Goal: Task Accomplishment & Management: Use online tool/utility

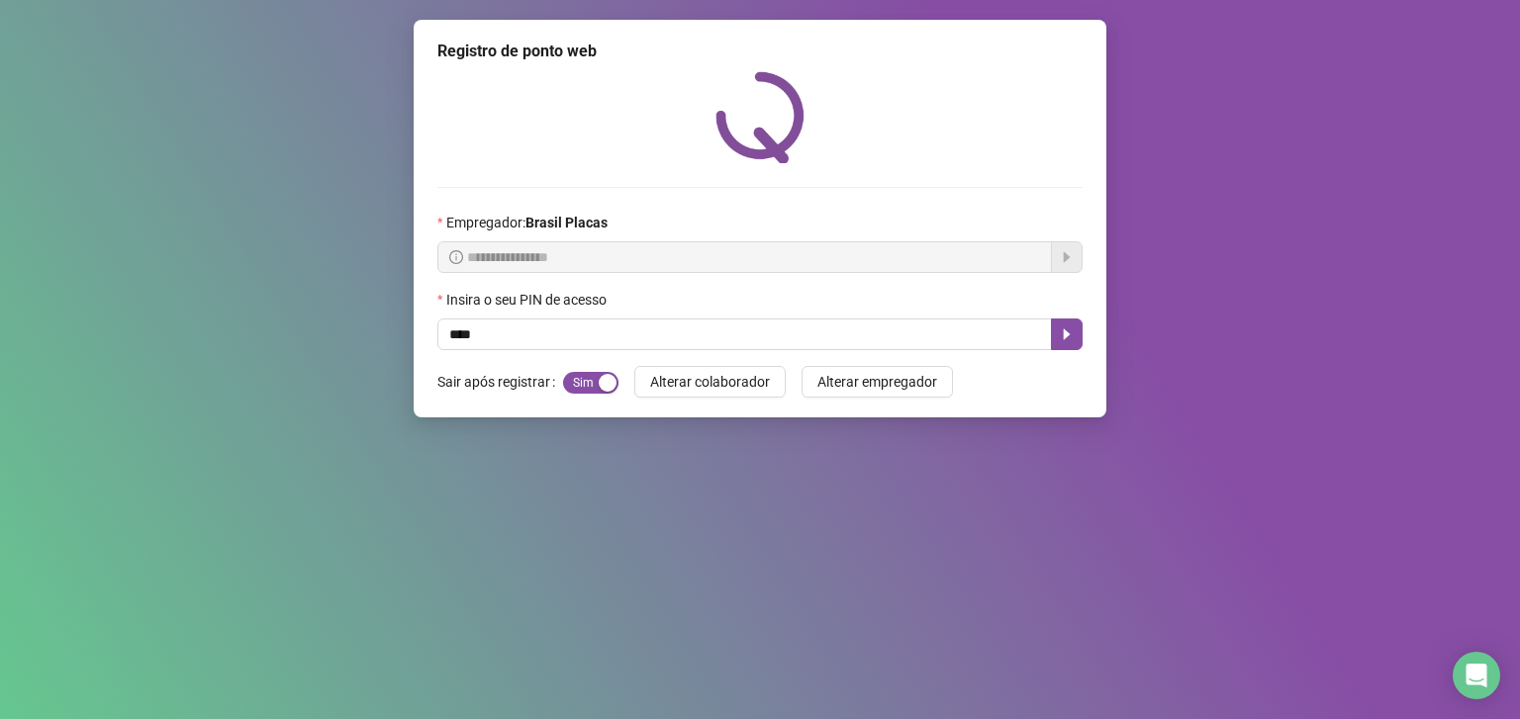
type input "*****"
click at [1066, 332] on icon "caret-right" at bounding box center [1067, 335] width 16 height 16
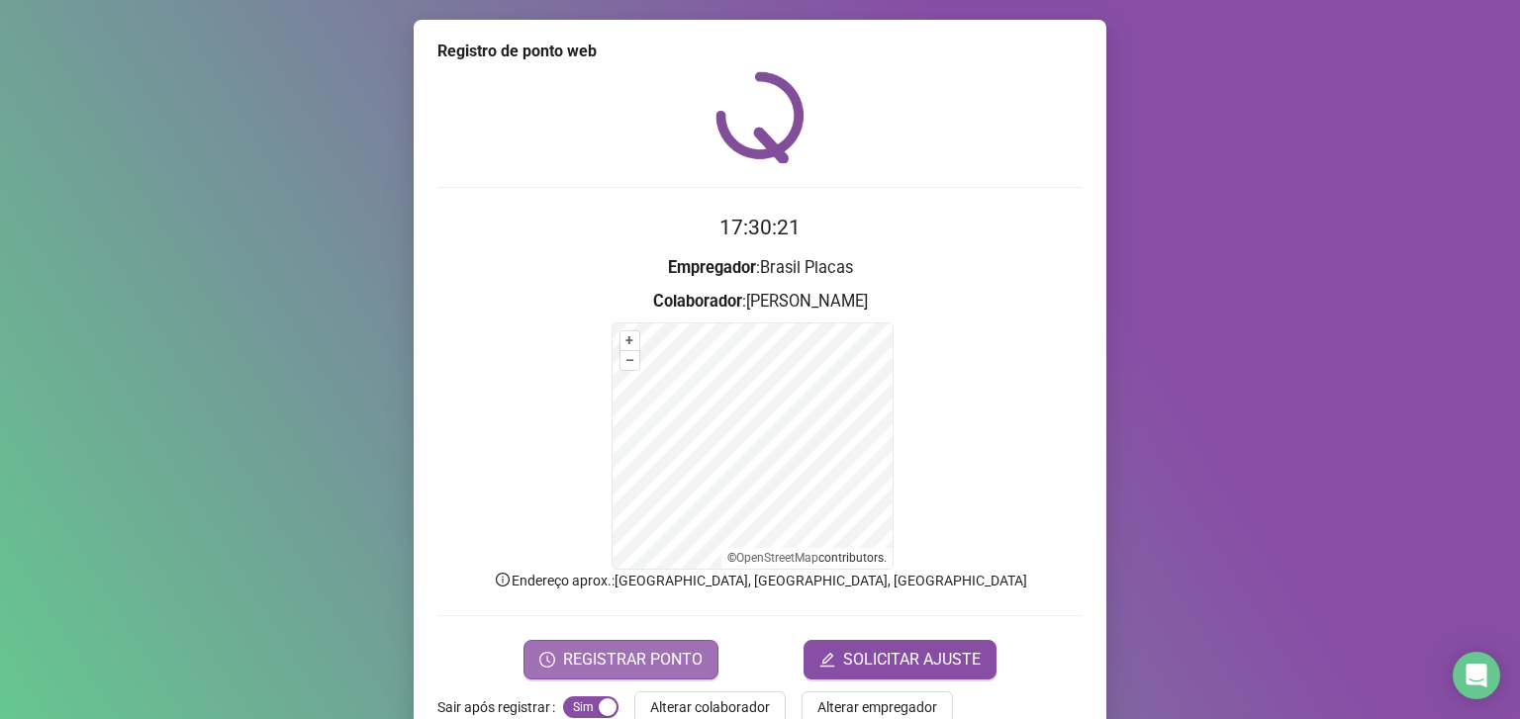
click at [620, 645] on button "REGISTRAR PONTO" at bounding box center [620, 660] width 195 height 40
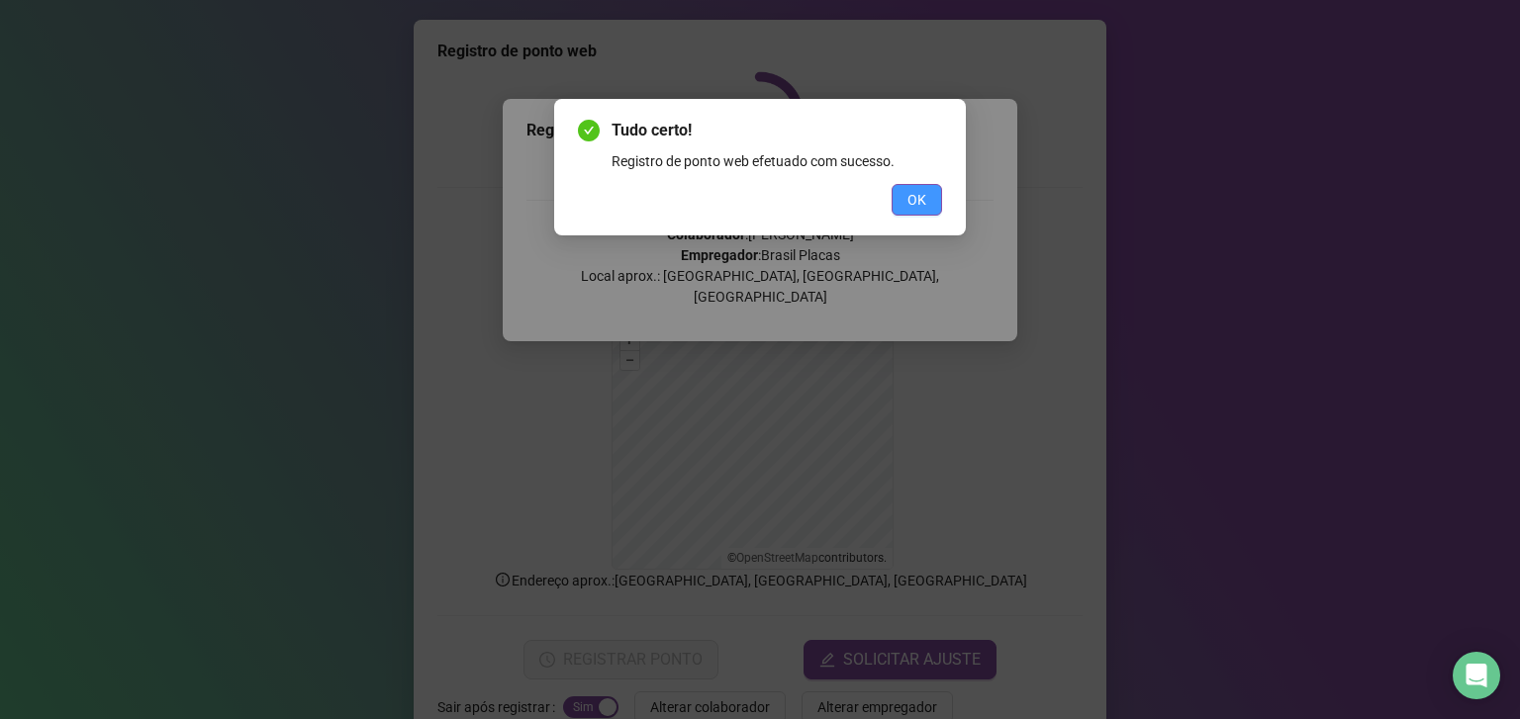
click at [939, 206] on button "OK" at bounding box center [917, 200] width 50 height 32
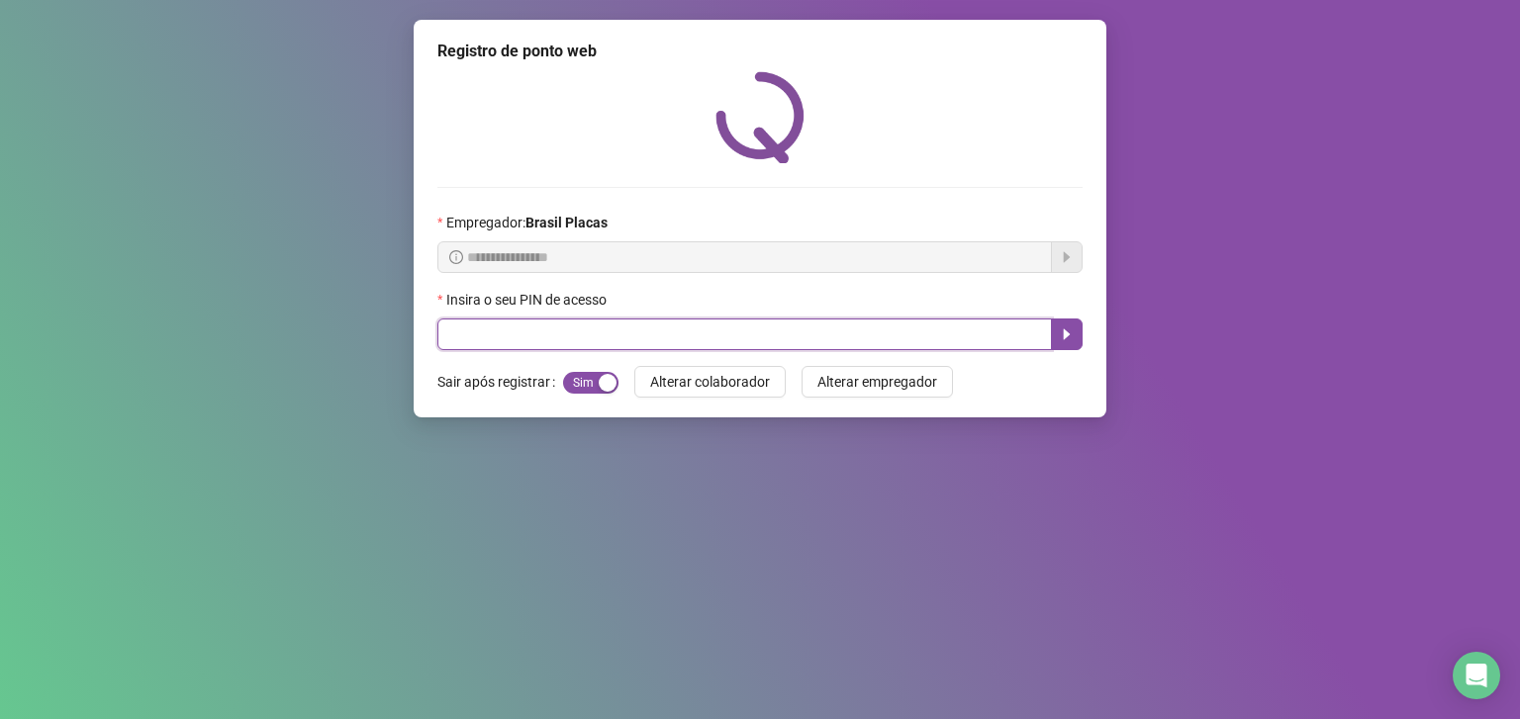
click at [500, 340] on input "text" at bounding box center [744, 335] width 614 height 32
type input "*****"
click at [1077, 336] on button "button" at bounding box center [1067, 335] width 32 height 32
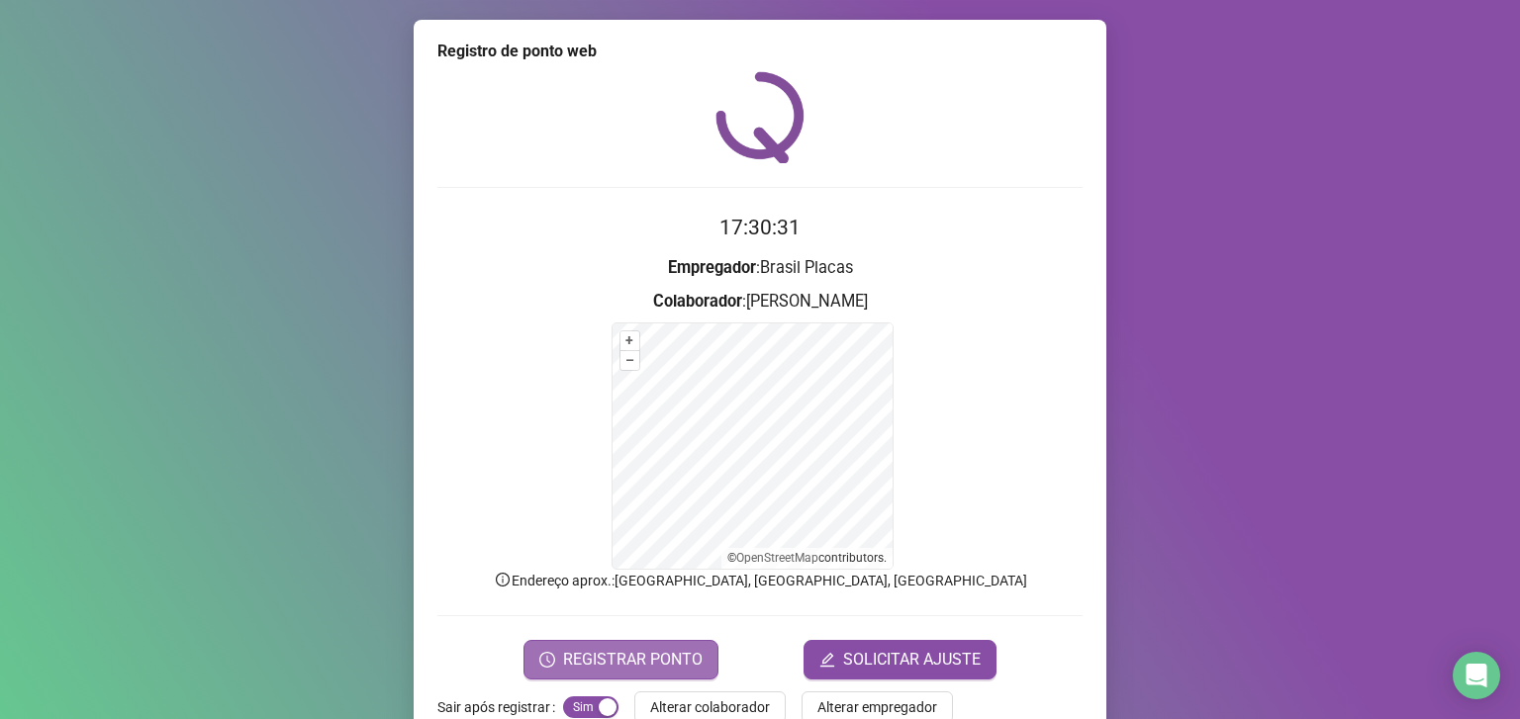
click at [607, 644] on button "REGISTRAR PONTO" at bounding box center [620, 660] width 195 height 40
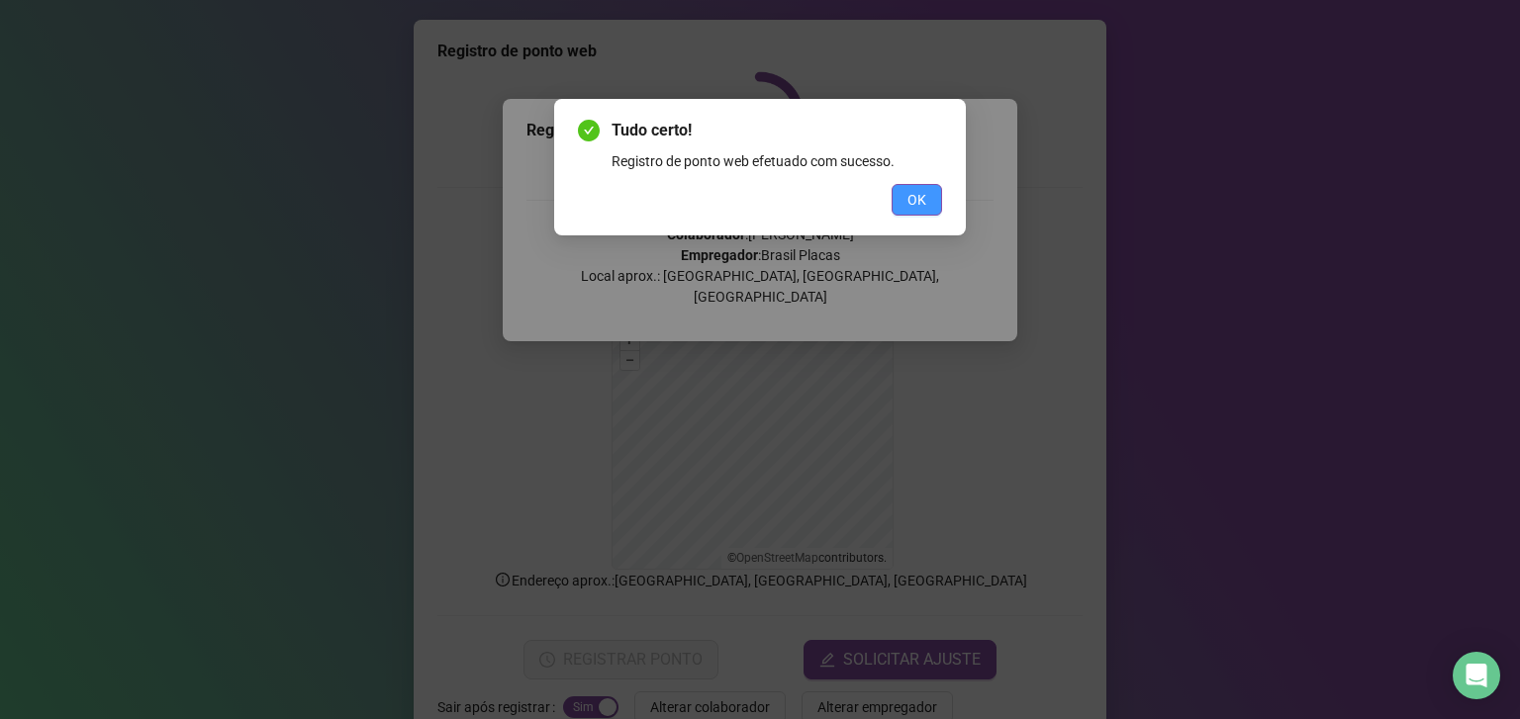
click at [922, 196] on span "OK" at bounding box center [916, 200] width 19 height 22
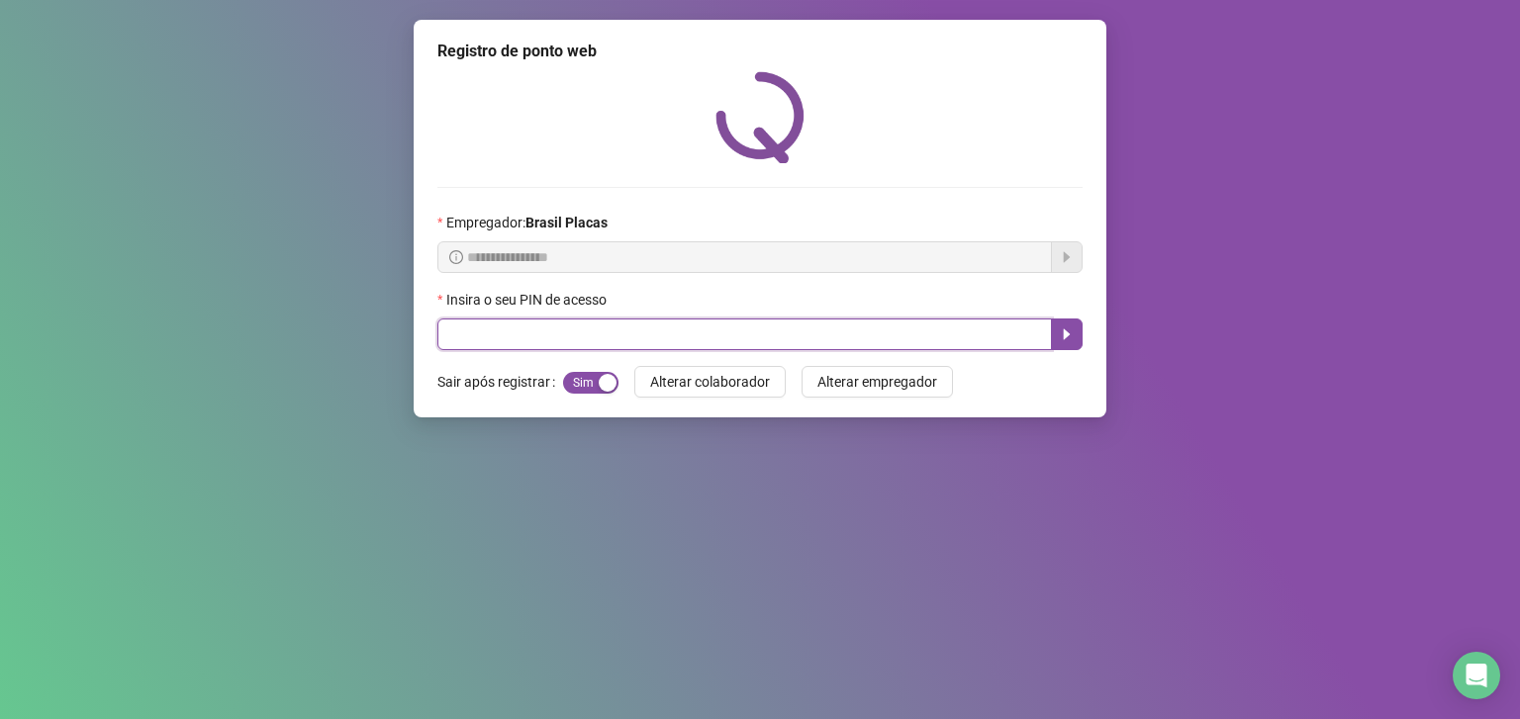
click at [905, 334] on input "text" at bounding box center [744, 335] width 614 height 32
type input "*****"
click at [1066, 332] on icon "caret-right" at bounding box center [1067, 335] width 16 height 16
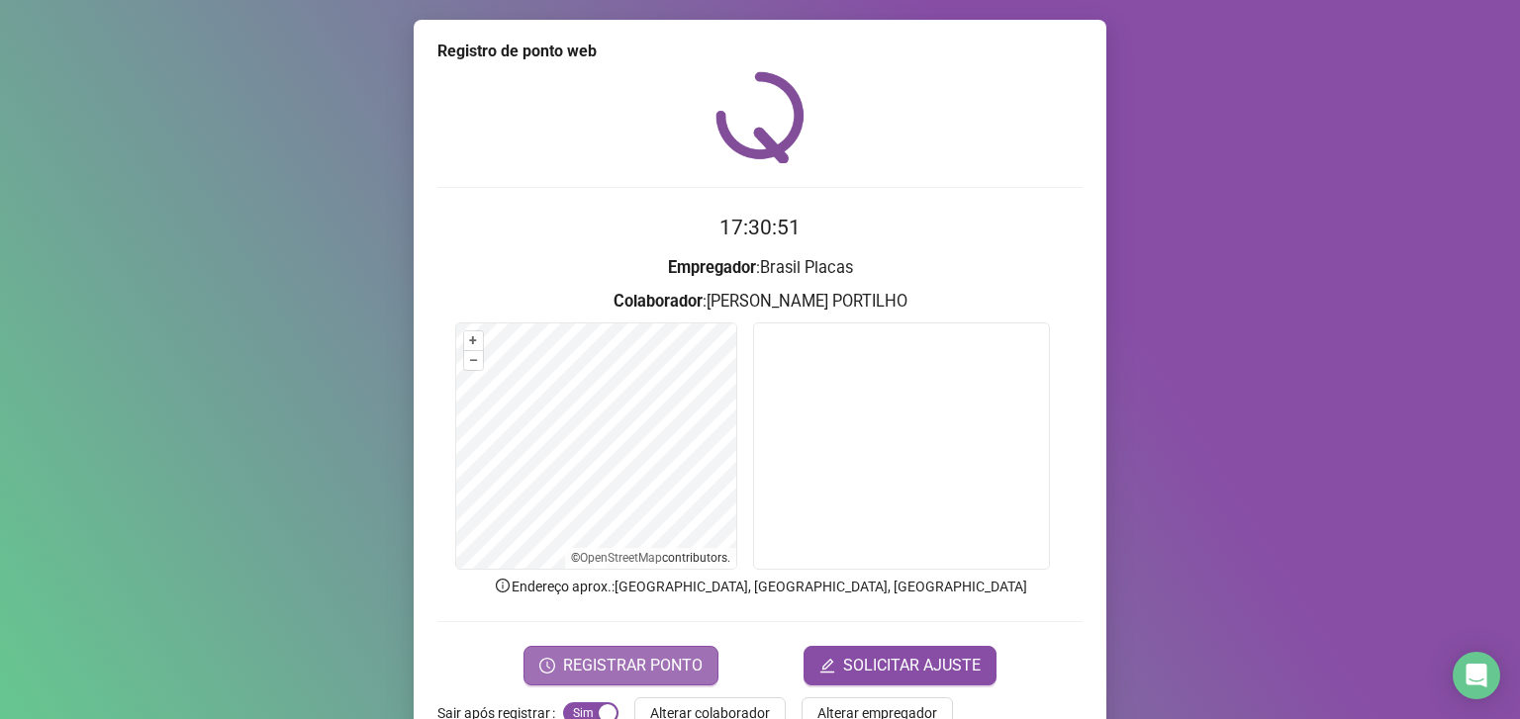
click at [608, 646] on button "REGISTRAR PONTO" at bounding box center [620, 666] width 195 height 40
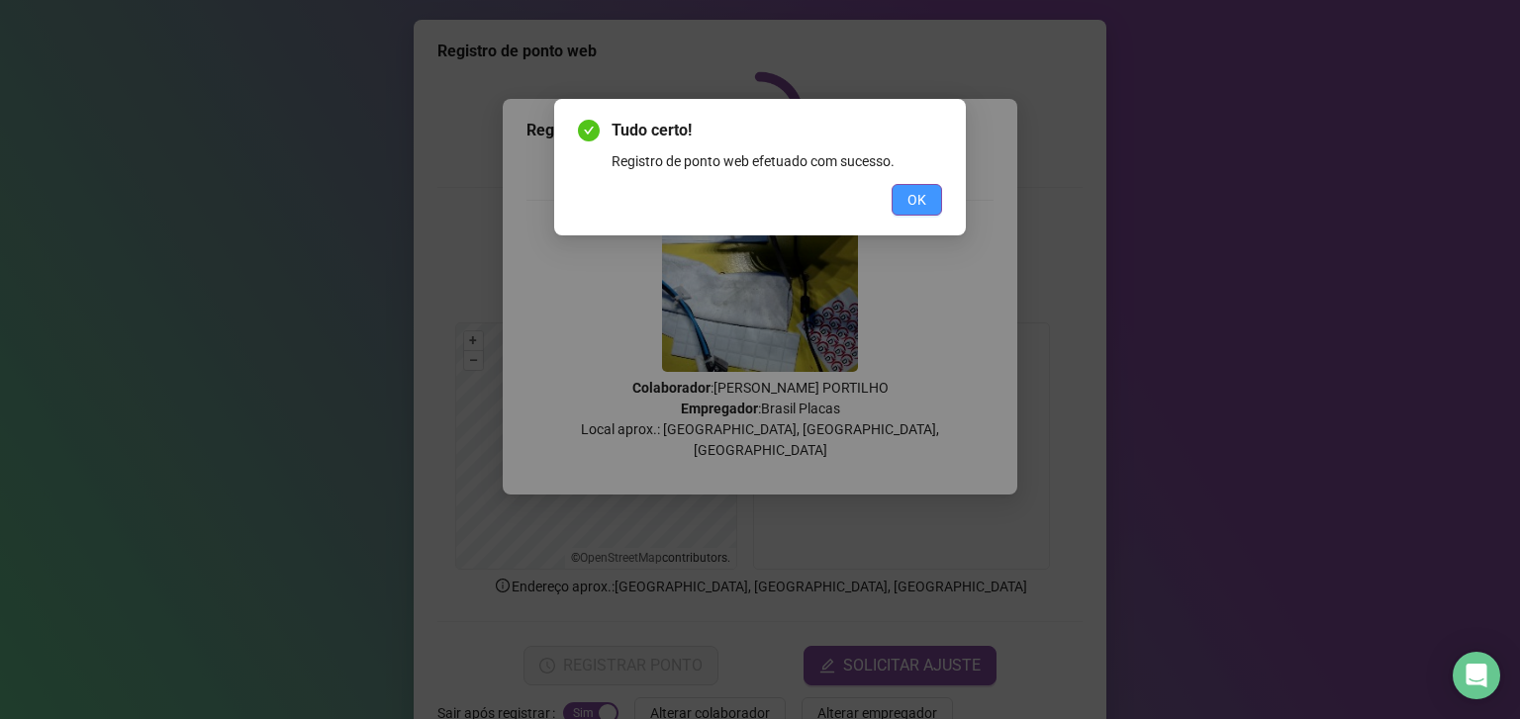
click at [917, 192] on span "OK" at bounding box center [916, 200] width 19 height 22
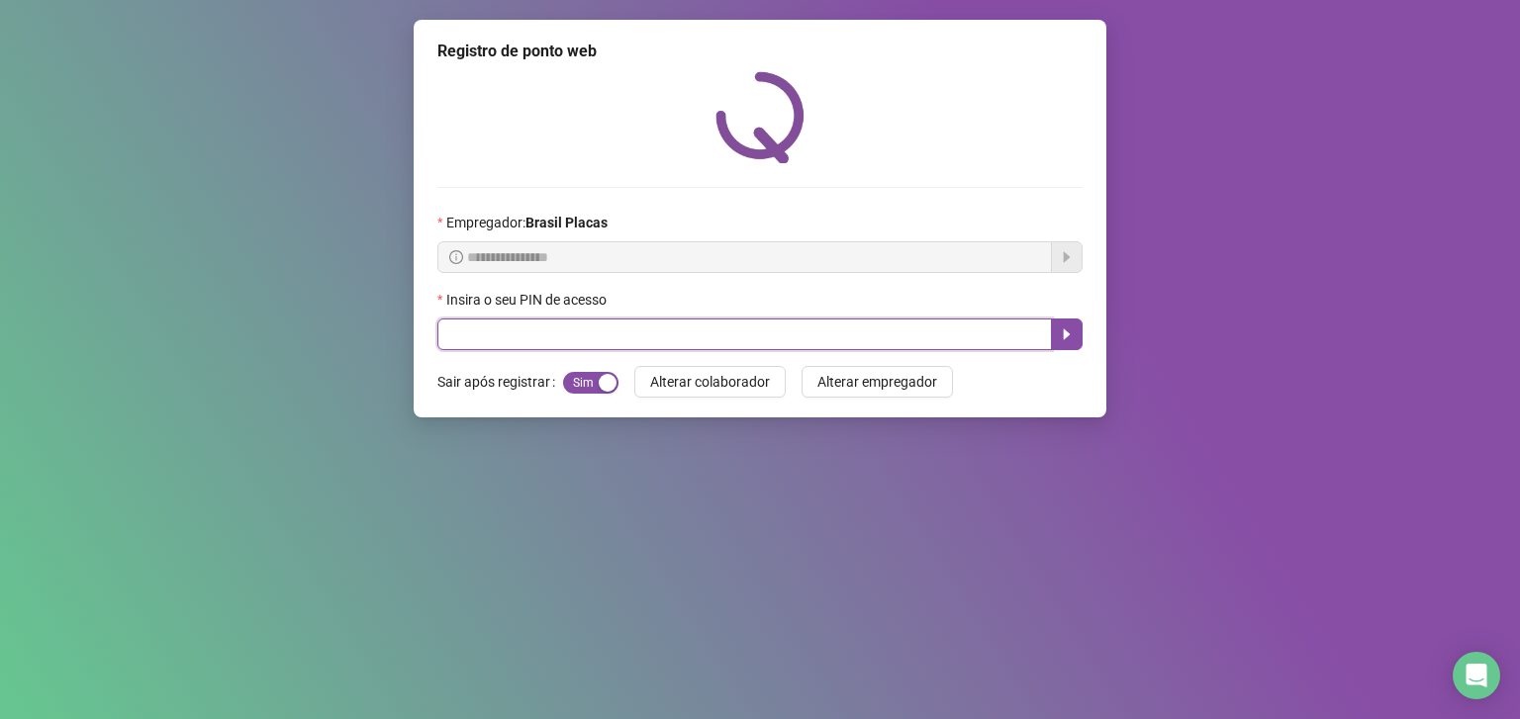
click at [774, 329] on input "text" at bounding box center [744, 335] width 614 height 32
type input "*****"
click at [1066, 335] on icon "caret-right" at bounding box center [1067, 334] width 7 height 11
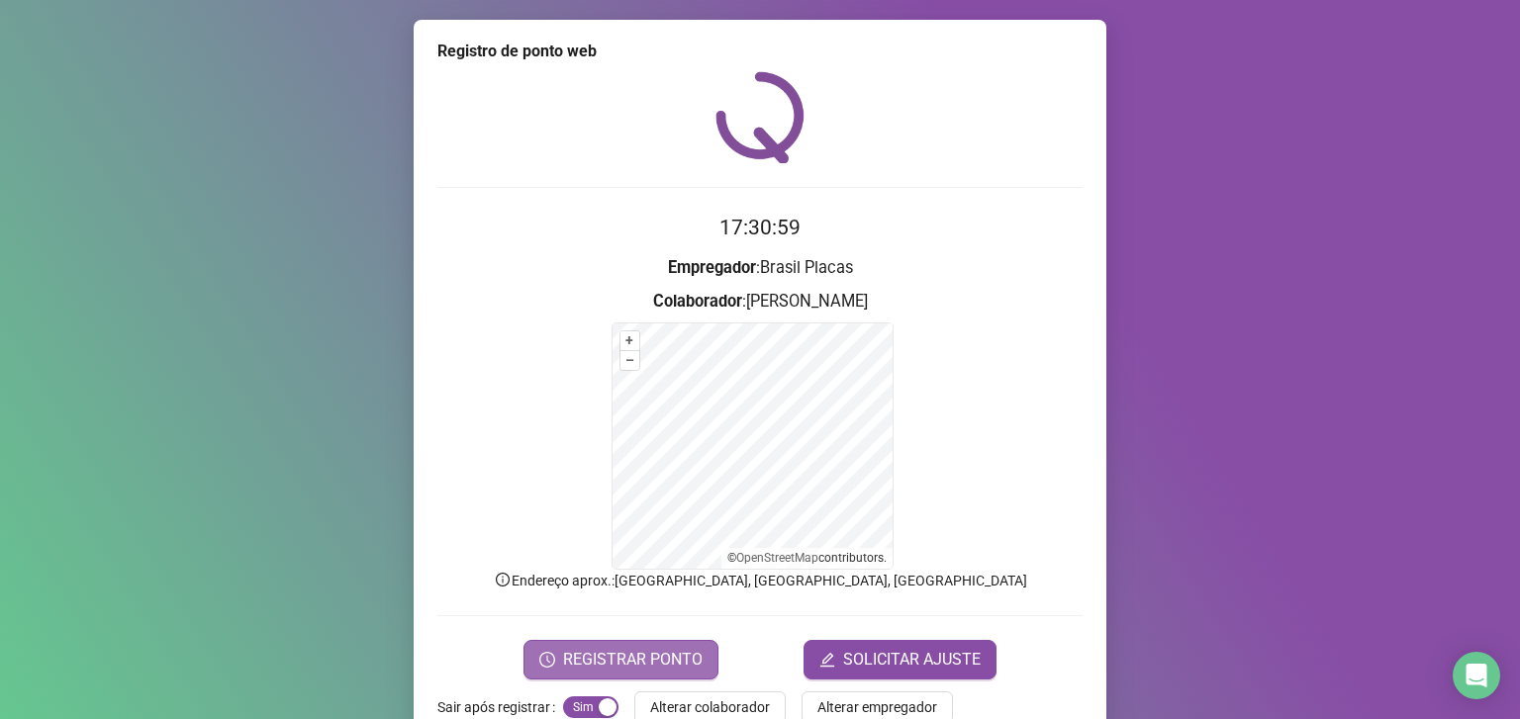
click at [681, 645] on button "REGISTRAR PONTO" at bounding box center [620, 660] width 195 height 40
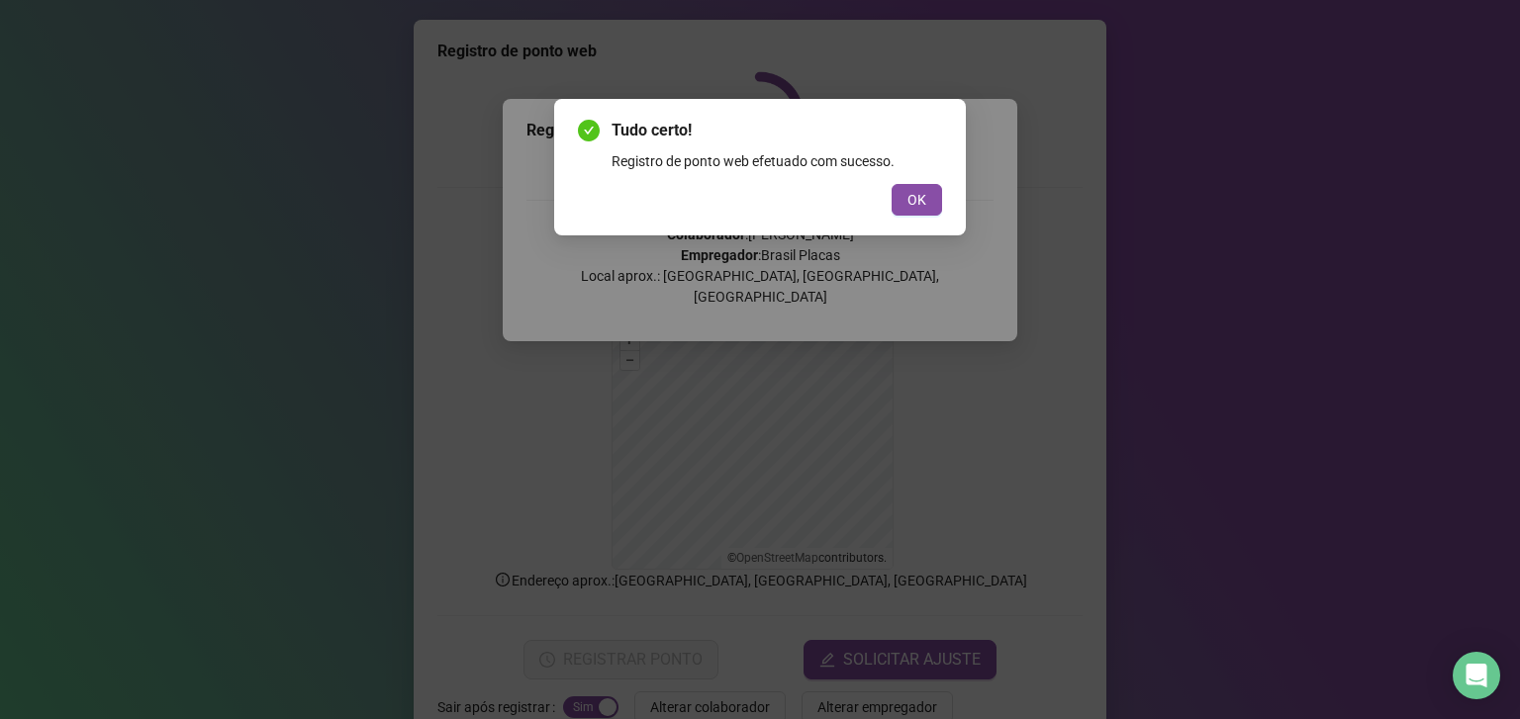
click at [906, 227] on div "Tudo certo! Registro de ponto web efetuado com sucesso. OK" at bounding box center [760, 167] width 412 height 137
click at [916, 202] on span "OK" at bounding box center [916, 200] width 19 height 22
click at [920, 193] on span "OK" at bounding box center [916, 200] width 19 height 22
